Goal: Task Accomplishment & Management: Complete application form

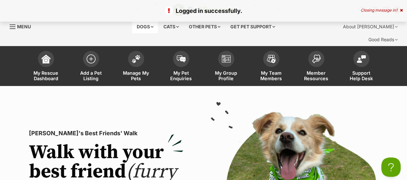
click at [137, 31] on div "Dogs" at bounding box center [145, 26] width 26 height 13
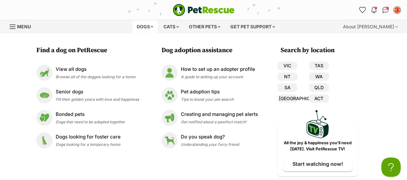
click at [23, 29] on span "Menu" at bounding box center [24, 26] width 14 height 5
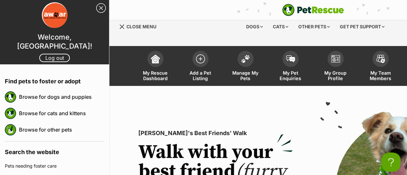
click at [150, 29] on span "Close menu" at bounding box center [141, 26] width 30 height 5
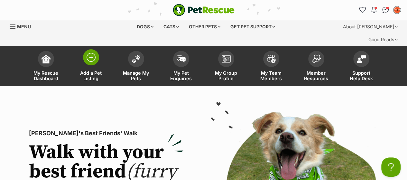
click at [91, 62] on img at bounding box center [91, 57] width 9 height 9
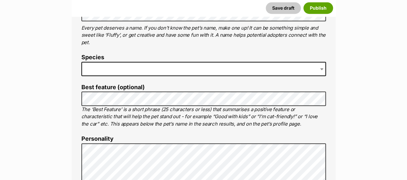
scroll to position [290, 0]
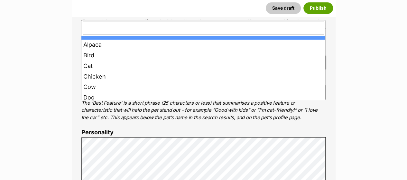
click at [137, 70] on span at bounding box center [203, 62] width 245 height 14
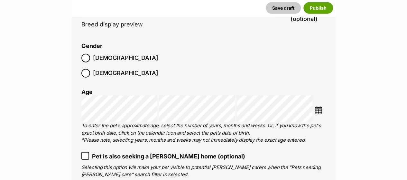
scroll to position [867, 0]
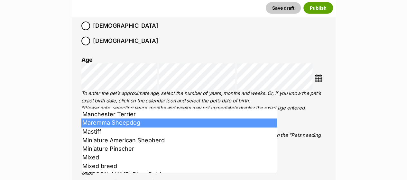
scroll to position [418, 0]
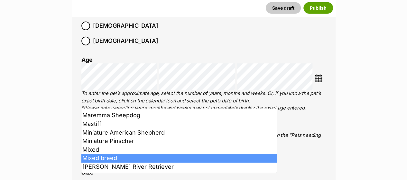
type input "m"
select select "252261"
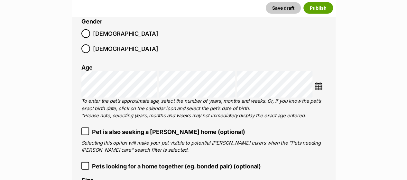
click at [178, 56] on ol "Male Female" at bounding box center [142, 41] width 122 height 30
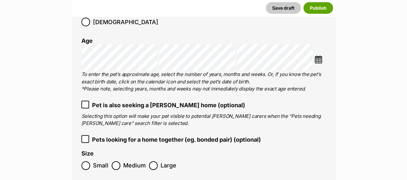
scroll to position [931, 0]
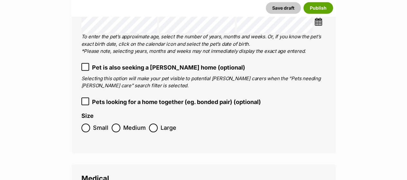
click at [318, 26] on img at bounding box center [318, 22] width 8 height 8
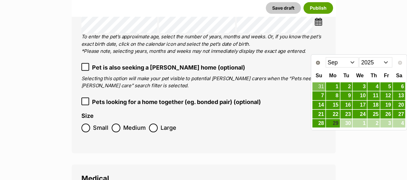
click at [353, 61] on select "Jan Feb Mar Apr May Jun [DATE] Aug Sep" at bounding box center [342, 62] width 33 height 10
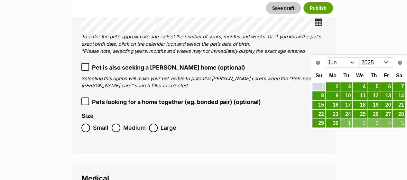
click at [319, 84] on link "1" at bounding box center [318, 87] width 13 height 8
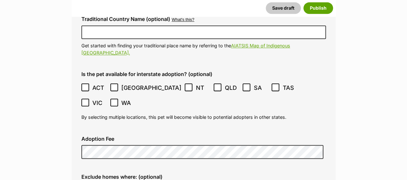
scroll to position [1639, 0]
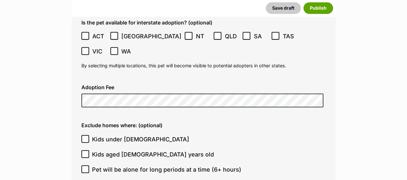
type input "Albury, New South Wales, 2640"
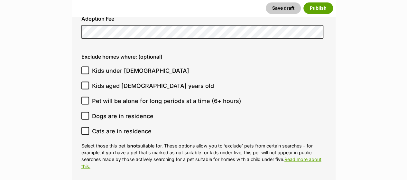
scroll to position [1704, 0]
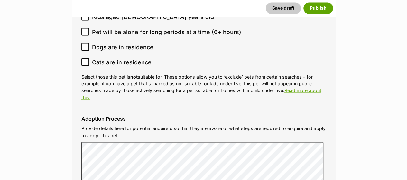
scroll to position [1768, 0]
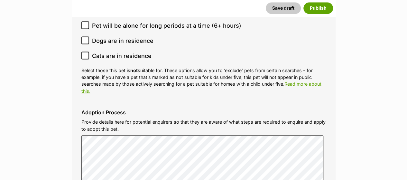
type input "Wiradjuri"
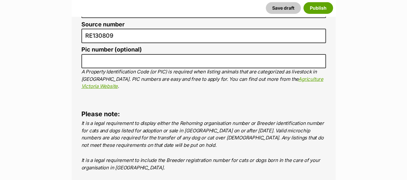
scroll to position [2283, 0]
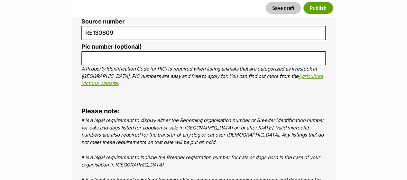
radio input "true"
paste input "982000409265279"
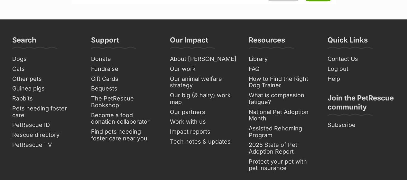
scroll to position [2798, 0]
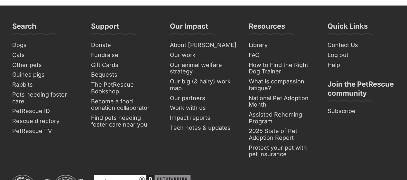
type input "982000409265279"
radio input "true"
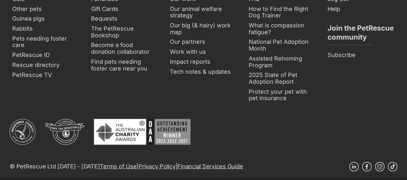
scroll to position [0, 0]
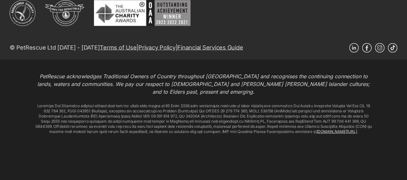
scroll to position [3023, 0]
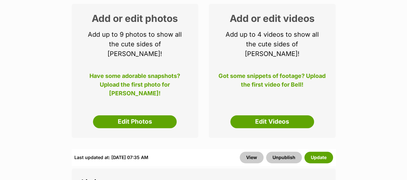
scroll to position [129, 0]
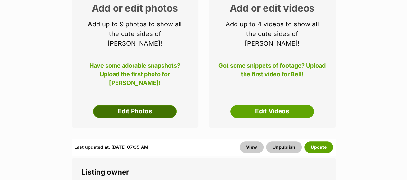
click at [136, 118] on link "Edit Photos" at bounding box center [135, 111] width 84 height 13
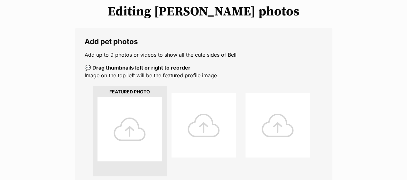
scroll to position [97, 0]
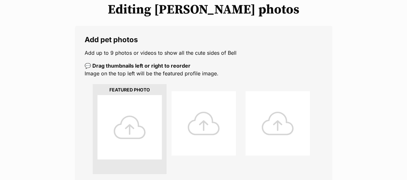
click at [135, 134] on div at bounding box center [130, 127] width 64 height 64
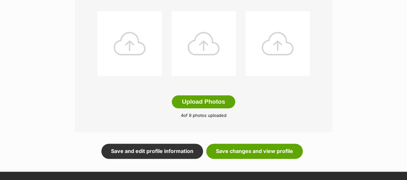
scroll to position [354, 0]
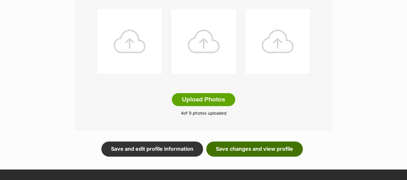
click at [258, 156] on link "Save changes and view profile" at bounding box center [254, 148] width 97 height 15
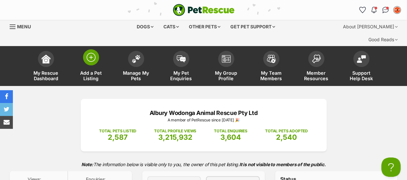
click at [90, 62] on img at bounding box center [91, 57] width 9 height 9
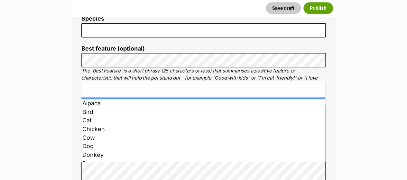
click at [118, 37] on span at bounding box center [203, 30] width 245 height 14
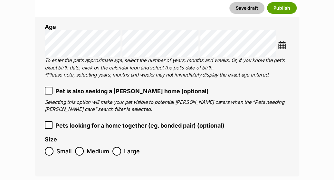
scroll to position [901, 0]
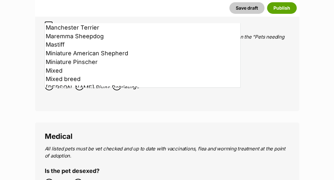
scroll to position [1512, 0]
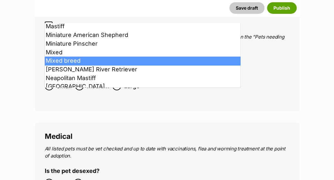
select select "252261"
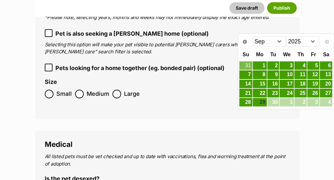
click at [278, 41] on select "Jan Feb Mar Apr May Jun Jul Aug Sep" at bounding box center [268, 41] width 33 height 10
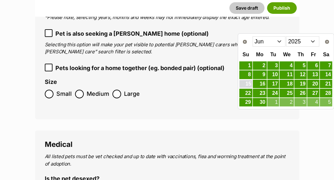
click at [248, 83] on link "15" at bounding box center [245, 84] width 13 height 8
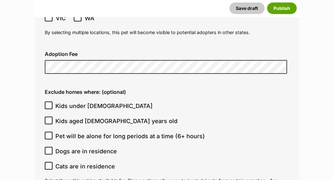
scroll to position [1673, 0]
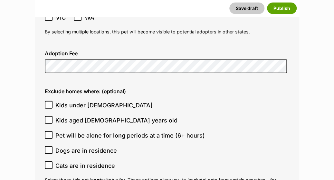
type input "South Albury, New South Wales, 2640"
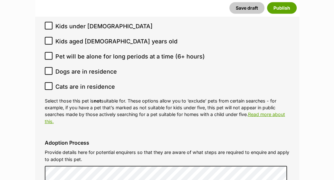
scroll to position [1738, 0]
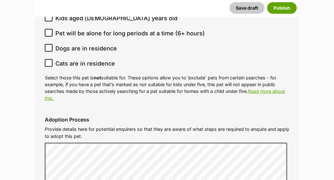
scroll to position [1770, 0]
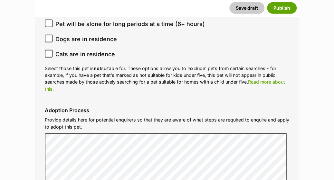
type input "Wiradjuri"
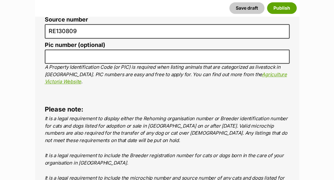
scroll to position [2317, 0]
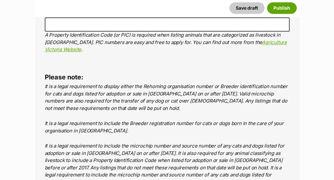
radio input "true"
paste input "941000030473567"
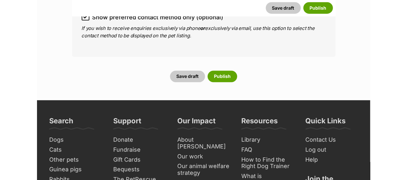
scroll to position [2767, 0]
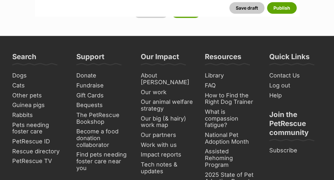
type input "941000030473567"
radio input "true"
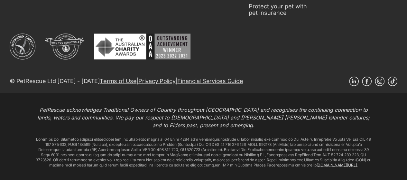
scroll to position [0, 0]
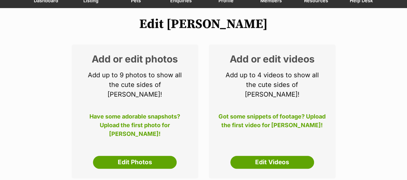
scroll to position [161, 0]
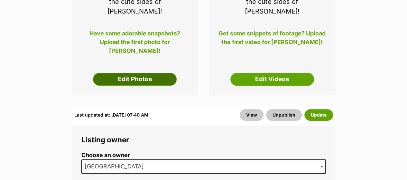
click at [130, 86] on link "Edit Photos" at bounding box center [135, 79] width 84 height 13
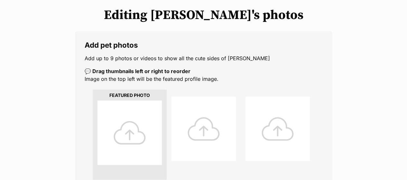
scroll to position [129, 0]
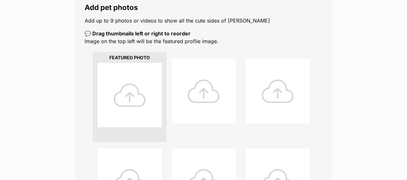
click at [135, 101] on div at bounding box center [130, 95] width 64 height 64
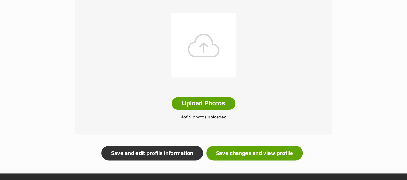
scroll to position [386, 0]
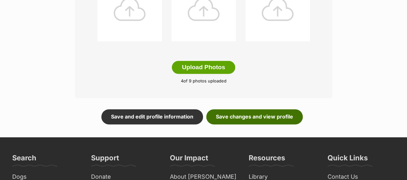
click at [251, 124] on link "Save changes and view profile" at bounding box center [254, 116] width 97 height 15
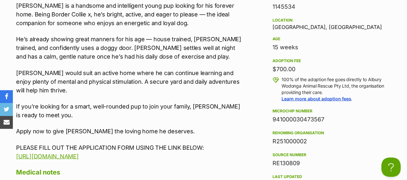
scroll to position [644, 0]
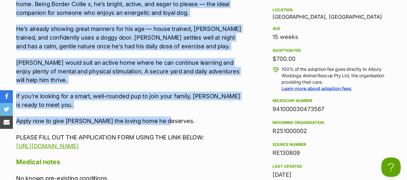
drag, startPoint x: 16, startPoint y: 29, endPoint x: 171, endPoint y: 163, distance: 205.3
click at [171, 150] on div "Meet [PERSON_NAME] – The smart, loyal all-rounder! [PERSON_NAME] is a handsome …" at bounding box center [129, 62] width 226 height 175
copy div "Meet [PERSON_NAME] – The smart, loyal all-rounder! [PERSON_NAME] is a handsome …"
